Goal: Navigation & Orientation: Find specific page/section

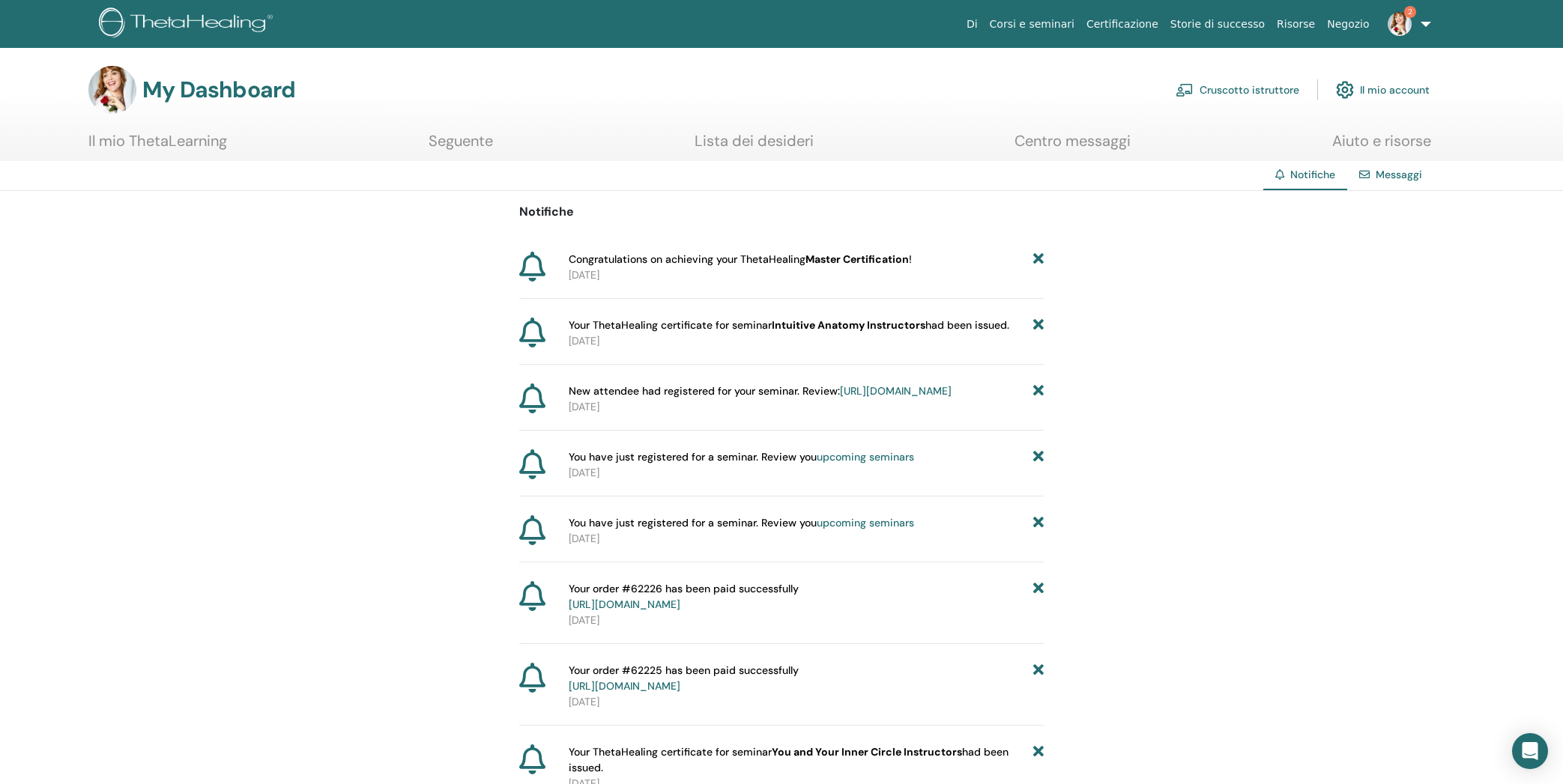
drag, startPoint x: 1400, startPoint y: 20, endPoint x: 1409, endPoint y: 25, distance: 10.3
click at [1400, 20] on img at bounding box center [1399, 24] width 24 height 24
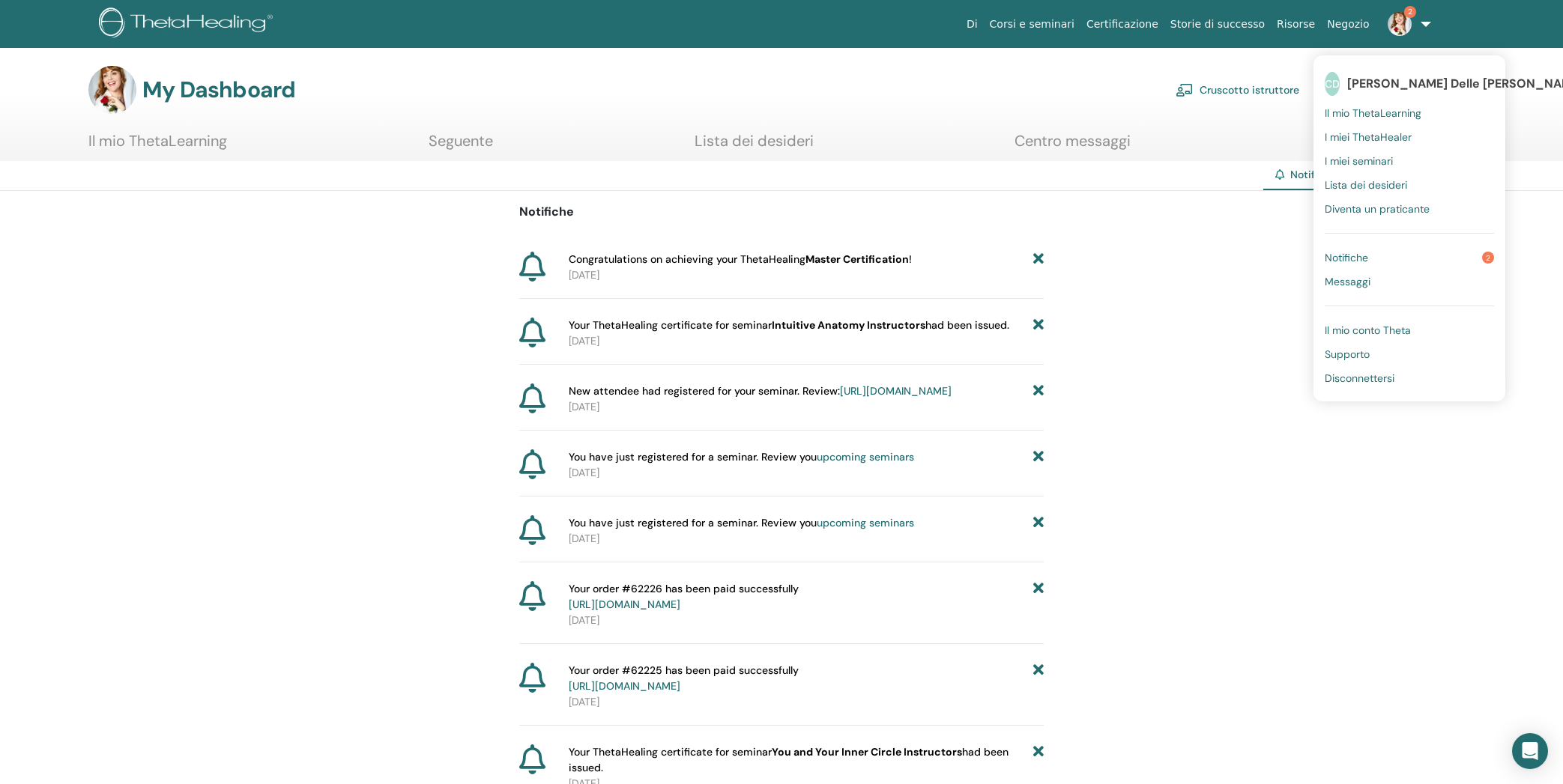
click at [1351, 259] on span "Notifiche" at bounding box center [1347, 257] width 44 height 13
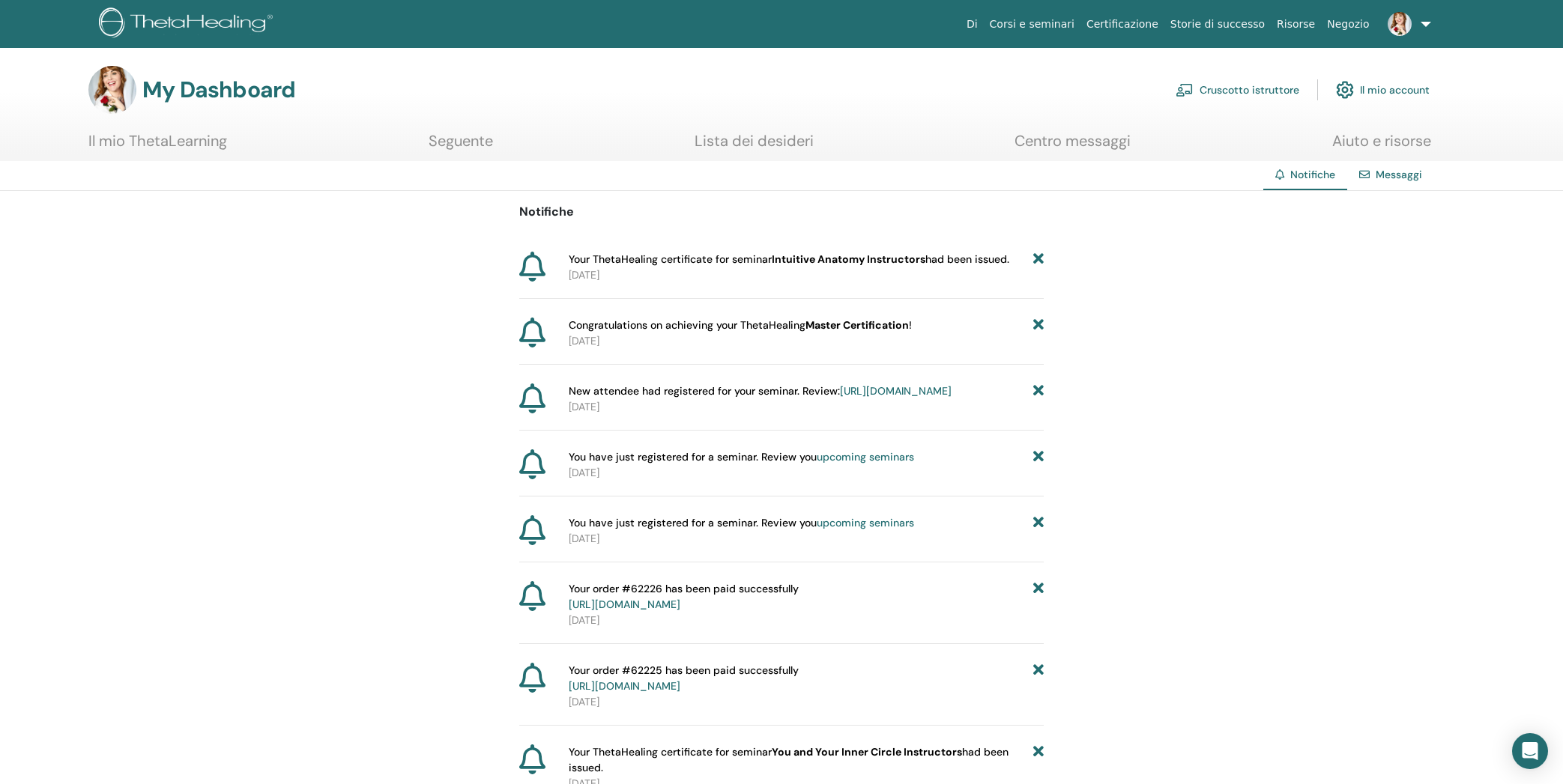
drag, startPoint x: 1231, startPoint y: 88, endPoint x: 1240, endPoint y: 86, distance: 9.2
click at [1231, 88] on link "Cruscotto istruttore" at bounding box center [1238, 90] width 123 height 33
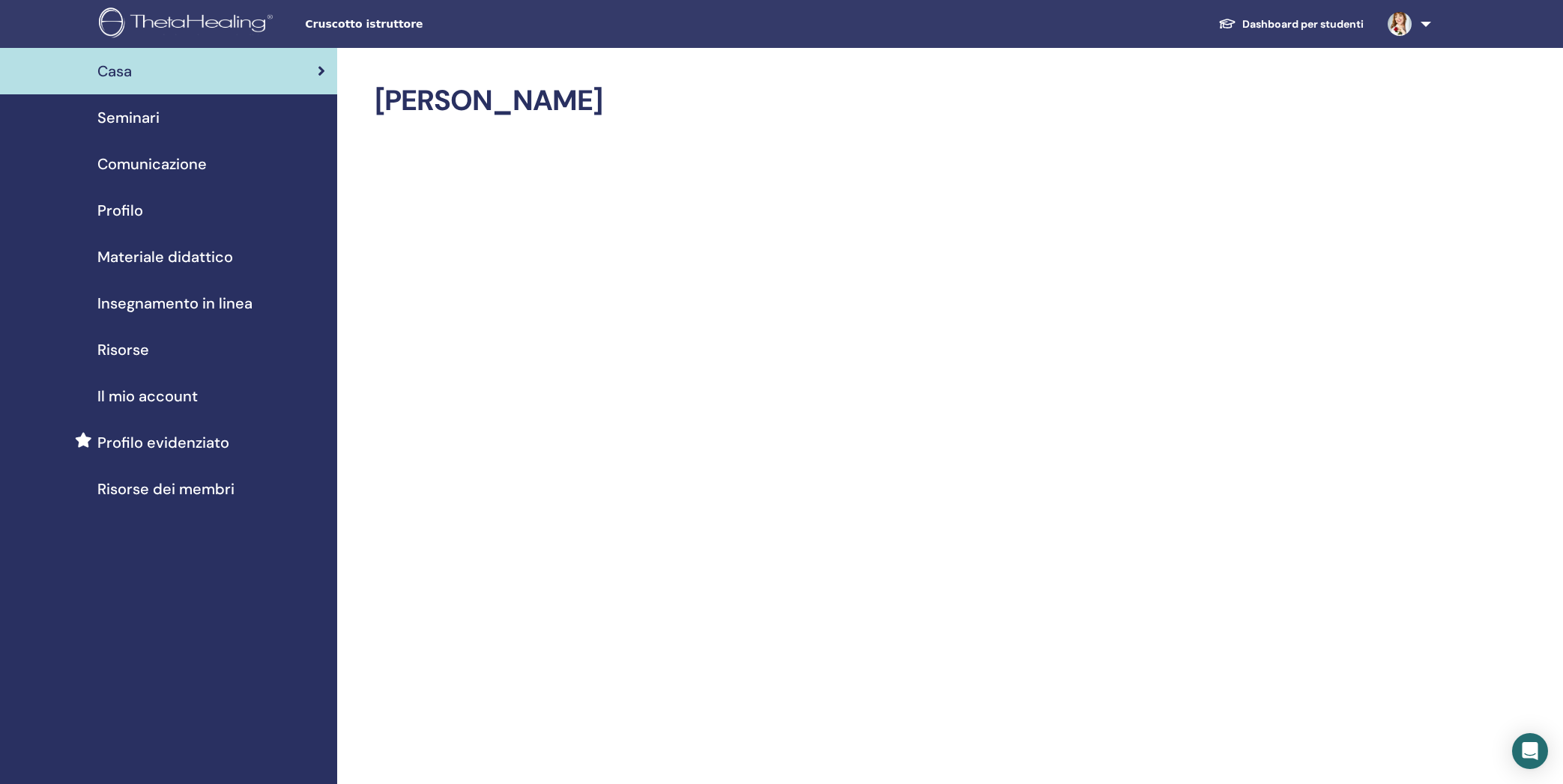
click at [118, 213] on span "Profilo" at bounding box center [120, 210] width 46 height 22
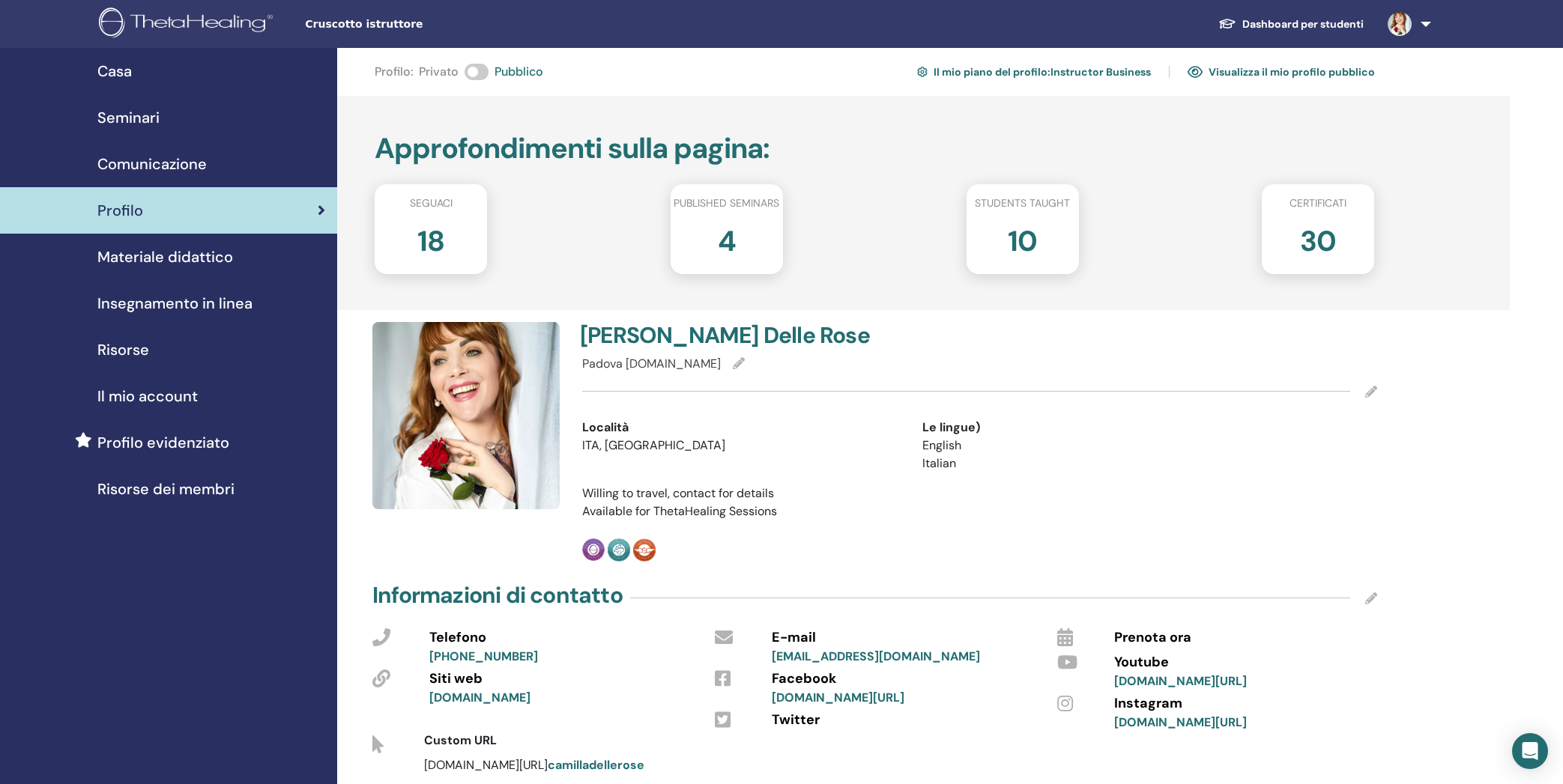
click at [1253, 73] on link "Visualizza il mio profilo pubblico" at bounding box center [1282, 72] width 188 height 24
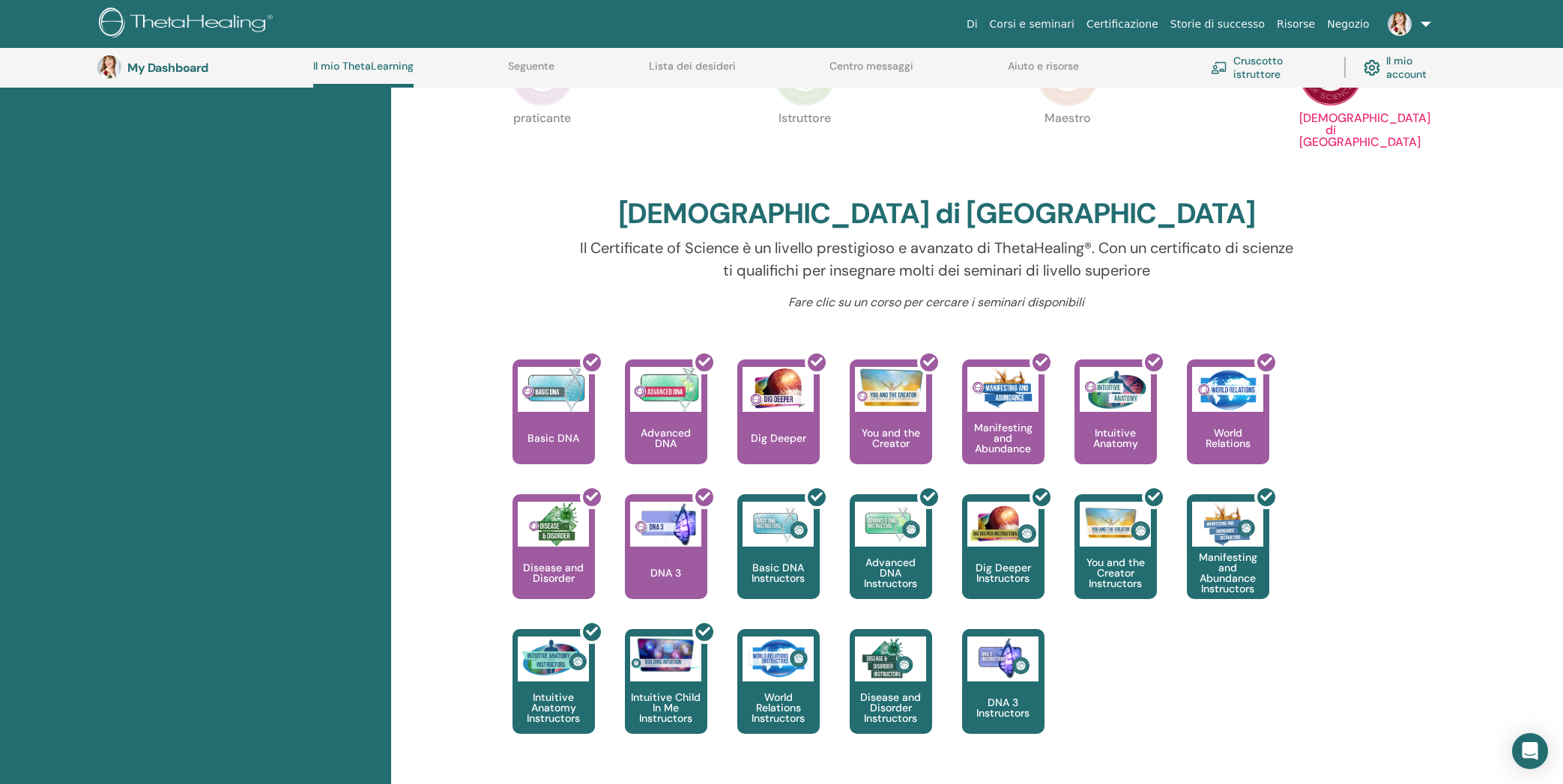
scroll to position [384, 0]
